Goal: Information Seeking & Learning: Ask a question

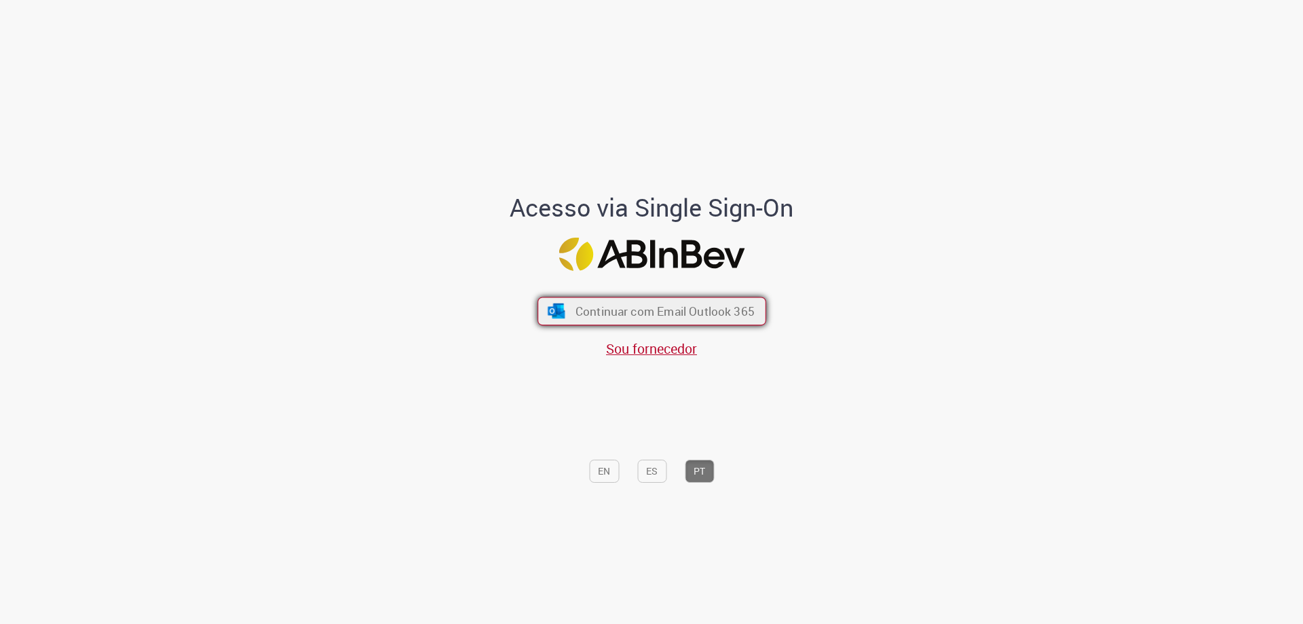
click at [710, 305] on span "Continuar com Email Outlook 365" at bounding box center [664, 311] width 179 height 16
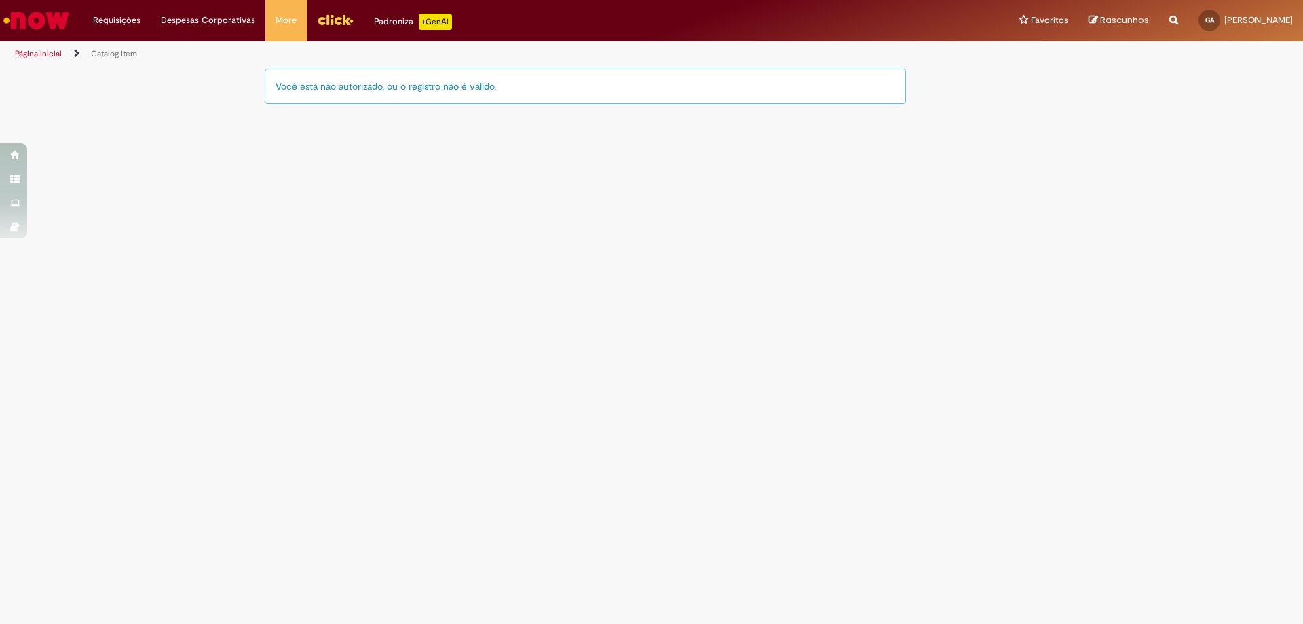
click at [35, 18] on img "Ir para a Homepage" at bounding box center [36, 20] width 70 height 27
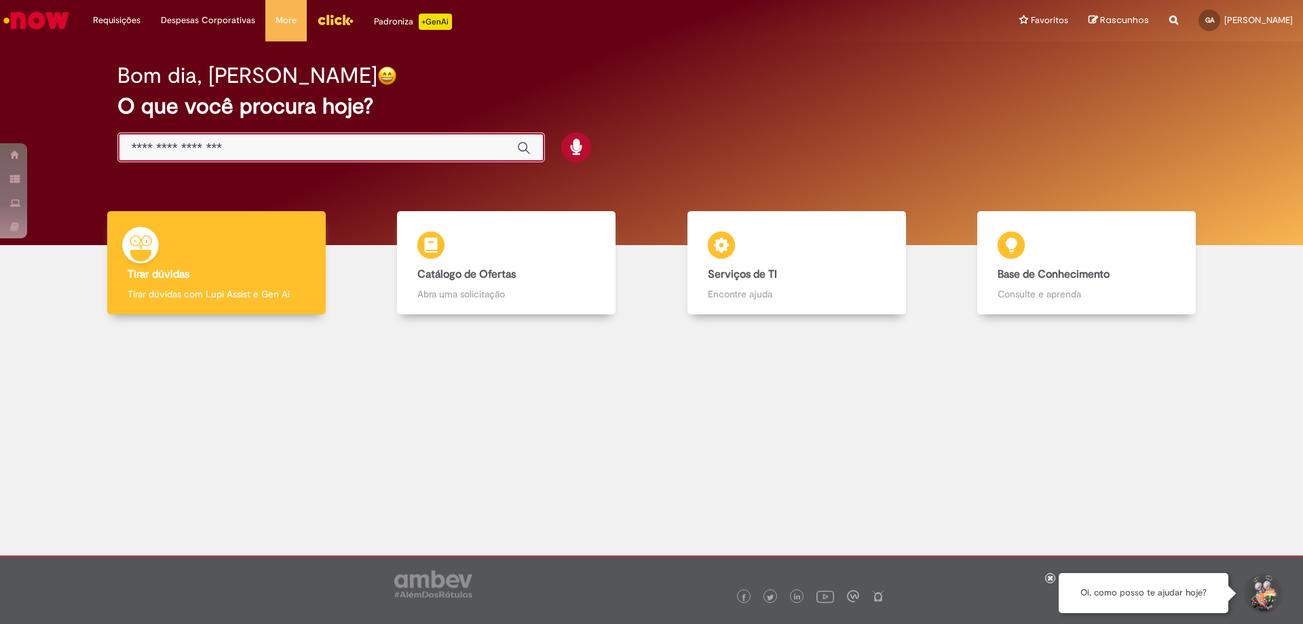
click at [266, 143] on input "Basta digitar aqui" at bounding box center [318, 148] width 372 height 16
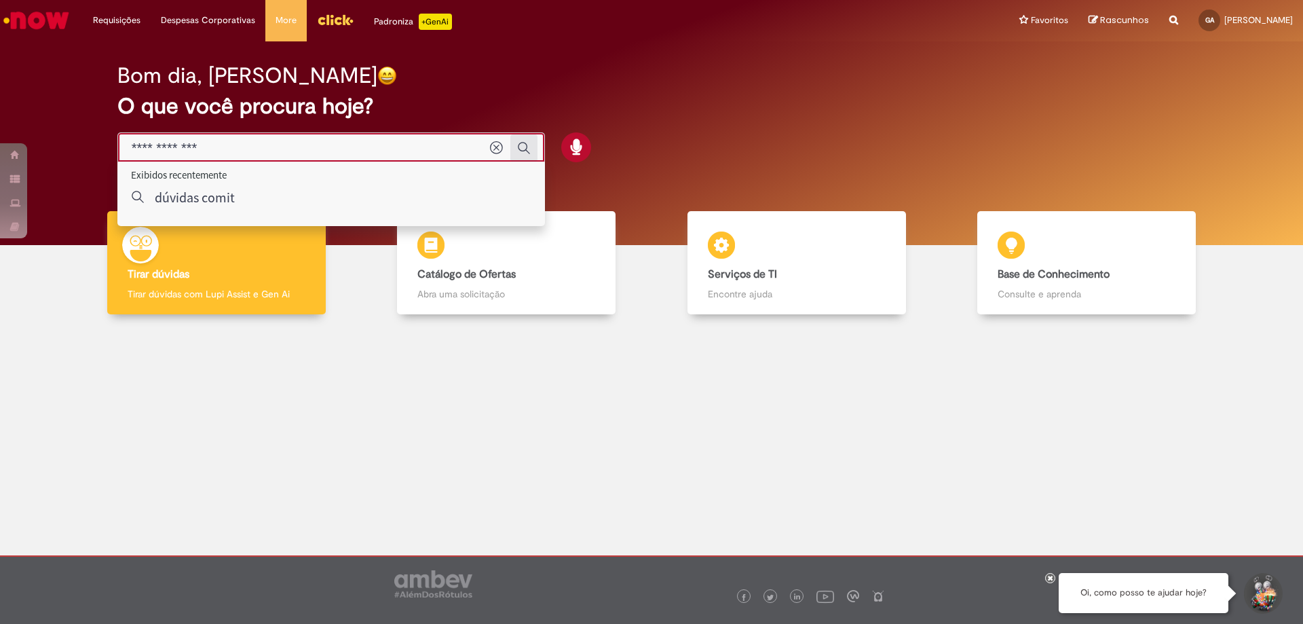
type input "**********"
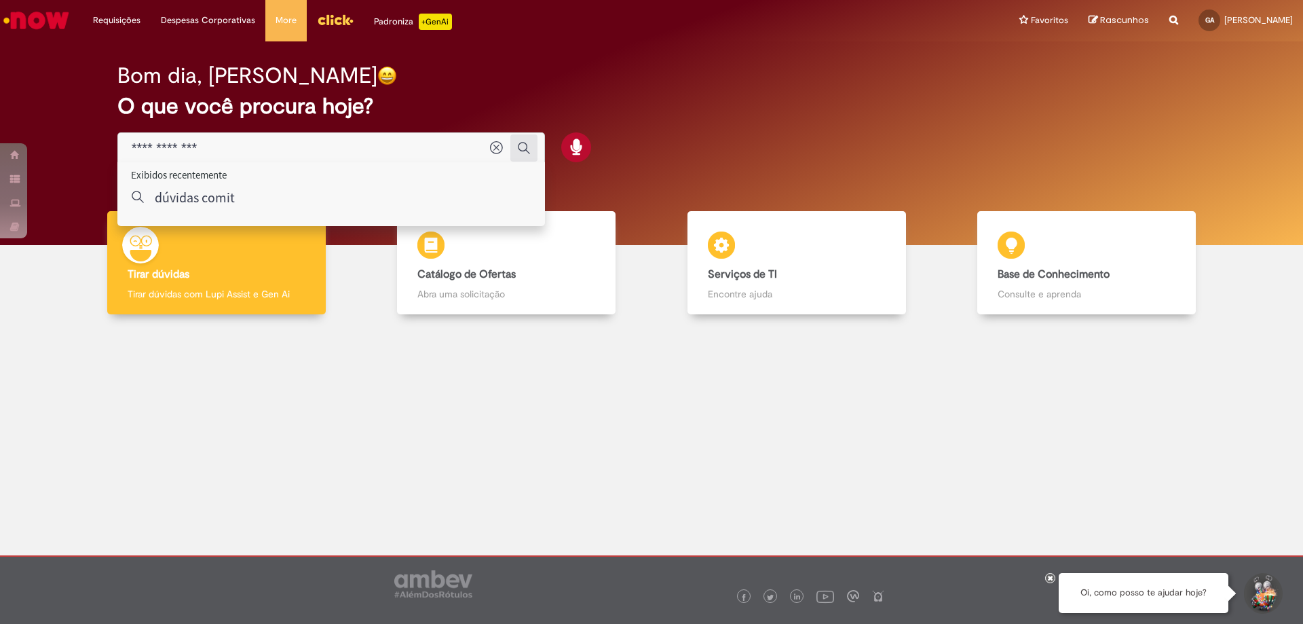
click at [524, 150] on icon "Enviar pesquisa" at bounding box center [524, 148] width 14 height 14
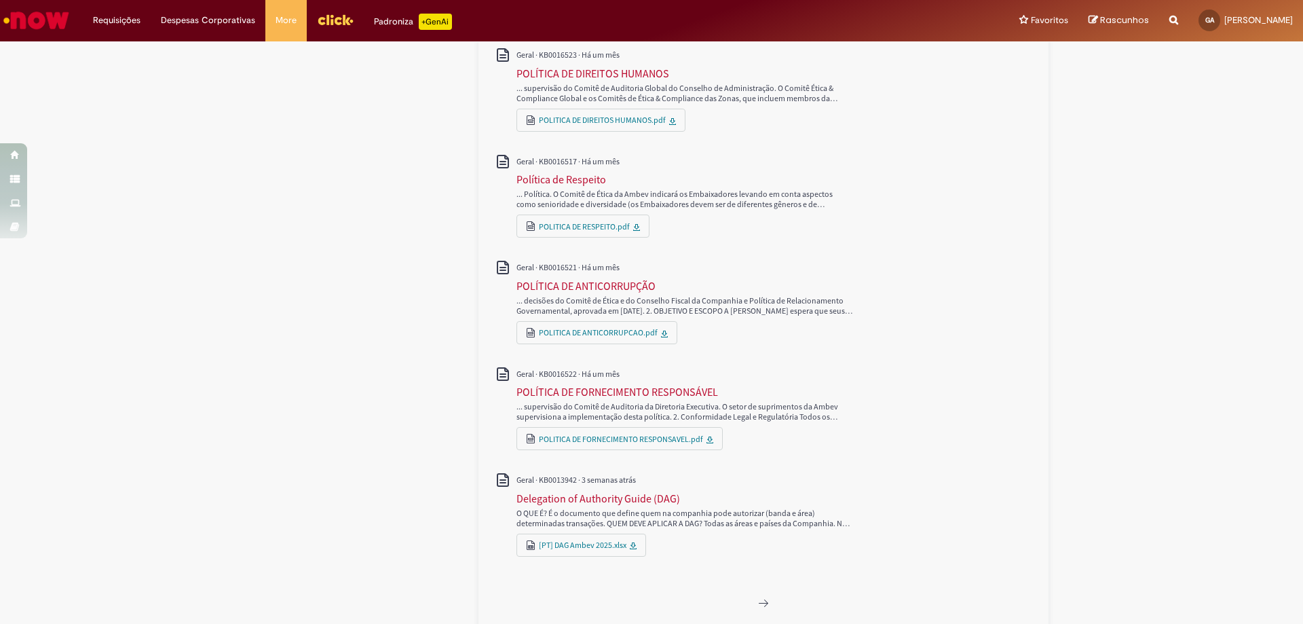
scroll to position [698, 0]
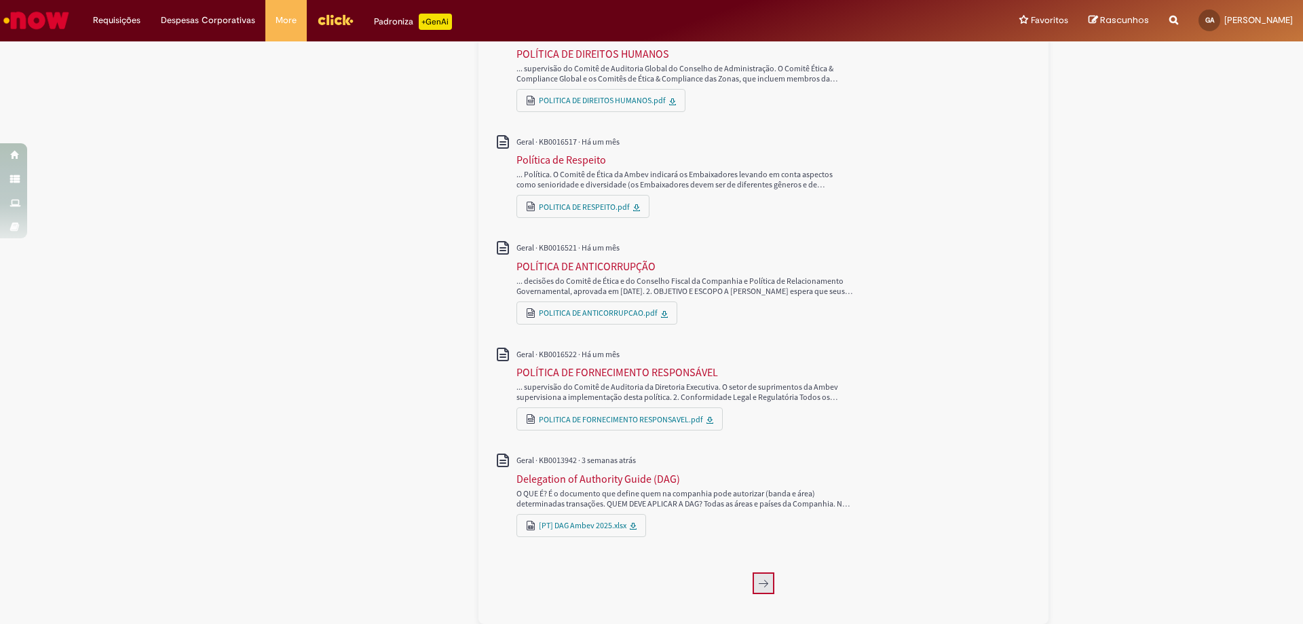
click at [760, 580] on icon "Próxima página, 2" at bounding box center [763, 582] width 11 height 11
